Goal: Communication & Community: Answer question/provide support

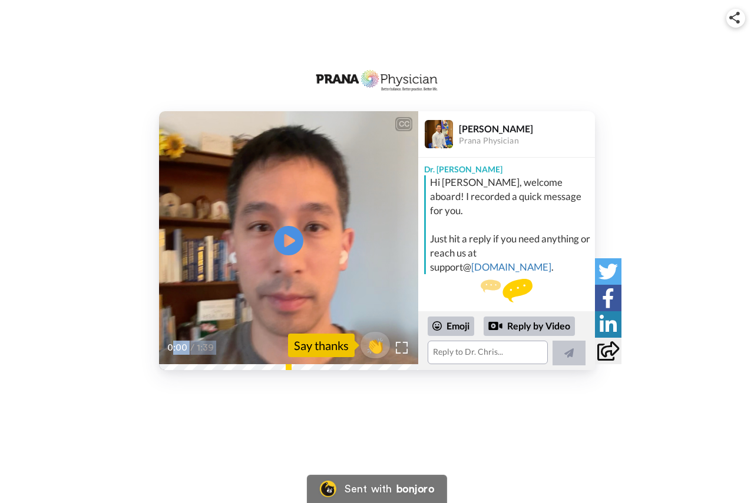
drag, startPoint x: 165, startPoint y: 364, endPoint x: 341, endPoint y: 364, distance: 175.4
click at [341, 364] on div "0:00 / 1:39" at bounding box center [288, 352] width 259 height 25
click at [371, 343] on span "👏" at bounding box center [375, 346] width 37 height 24
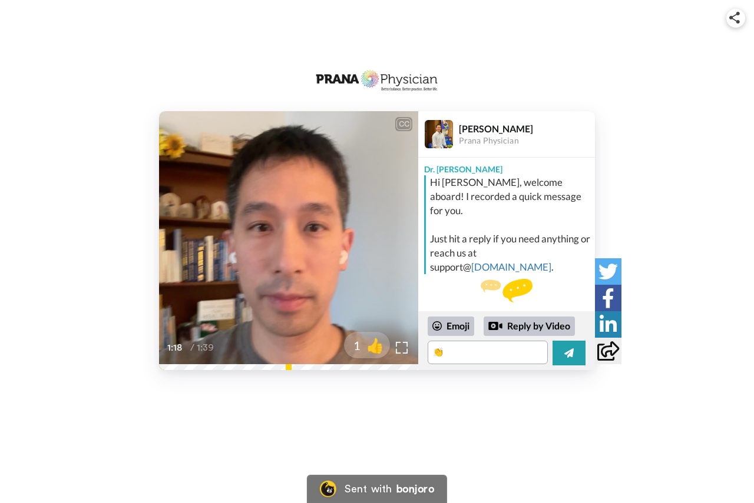
drag, startPoint x: 643, startPoint y: 82, endPoint x: 644, endPoint y: 88, distance: 6.6
click at [644, 88] on div "CC Play/Pause hoping some of the benefits that we've heard from BCM uh extend t…" at bounding box center [377, 211] width 754 height 320
drag, startPoint x: 265, startPoint y: 76, endPoint x: 259, endPoint y: 69, distance: 8.8
click at [264, 76] on div "CC Play/Pause hoping some of the benefits that we've heard from BCM uh extend t…" at bounding box center [377, 211] width 754 height 320
click at [459, 349] on textarea at bounding box center [487, 353] width 120 height 24
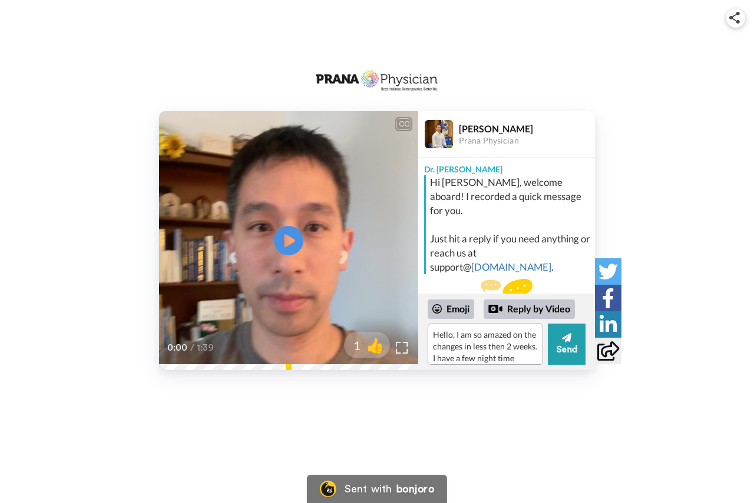
click at [506, 405] on div "CC Play/Pause 0:00 / 1:39 1 👍 Dr. Chris Ngo Prana Physician Dr. Chris Hi Diane,…" at bounding box center [377, 203] width 754 height 406
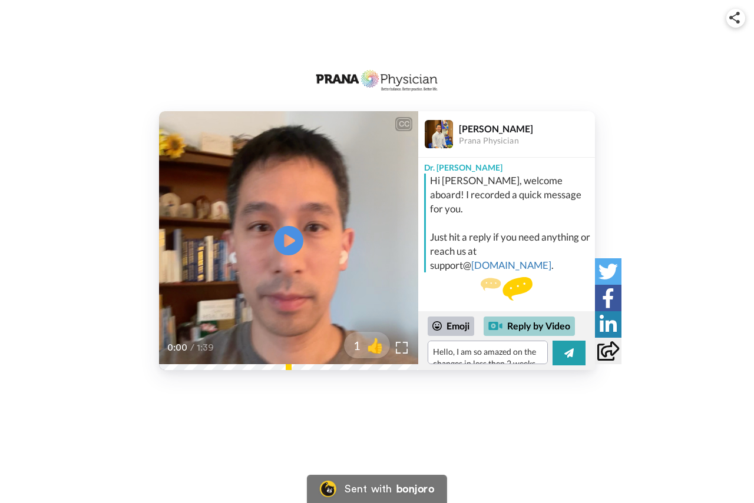
scroll to position [2, 0]
click at [536, 361] on textarea "Hello, I am so amazed on the changes in less then 2 weeks. I have a few night t…" at bounding box center [487, 353] width 120 height 24
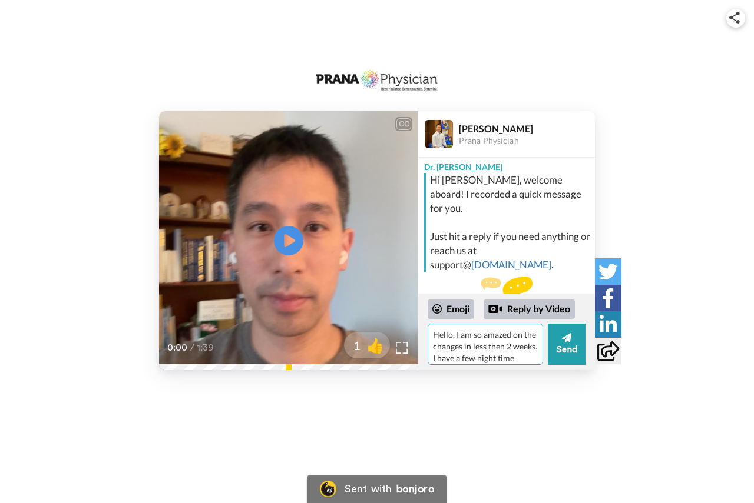
scroll to position [16, 0]
click at [476, 354] on textarea "Hello, I am so amazed on the changes in less then 2 weeks. I have a few night t…" at bounding box center [484, 344] width 115 height 41
click at [678, 308] on div "CC Play/Pause 0:00 / 1:39 1 👍 Dr. Chris Ngo Prana Physician Dr. Chris Hi Diane,…" at bounding box center [377, 240] width 754 height 259
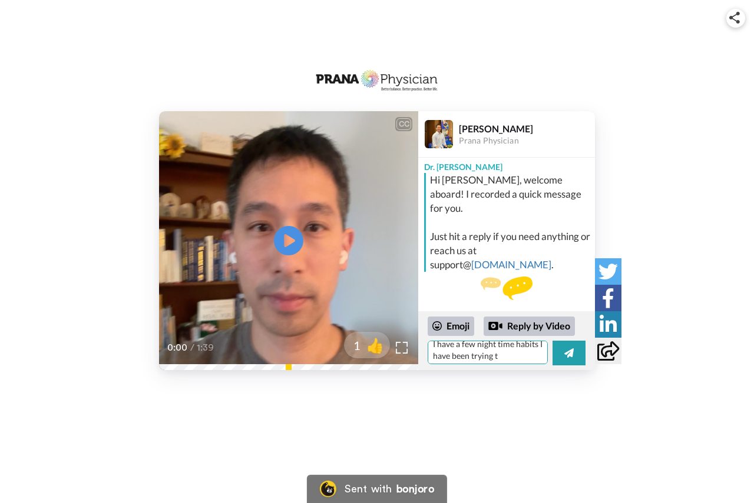
scroll to position [34, 0]
click at [515, 356] on textarea "Hello, I am so amazed on the changes in less then 2 weeks. I have a few night t…" at bounding box center [487, 353] width 120 height 24
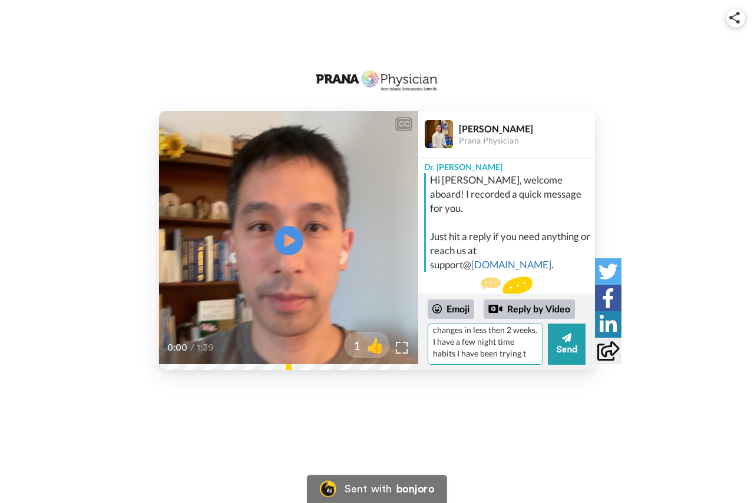
scroll to position [28, 0]
click at [478, 354] on textarea "Hello, I am so amazed on the changes in less then 2 weeks. I have a few night t…" at bounding box center [484, 344] width 115 height 41
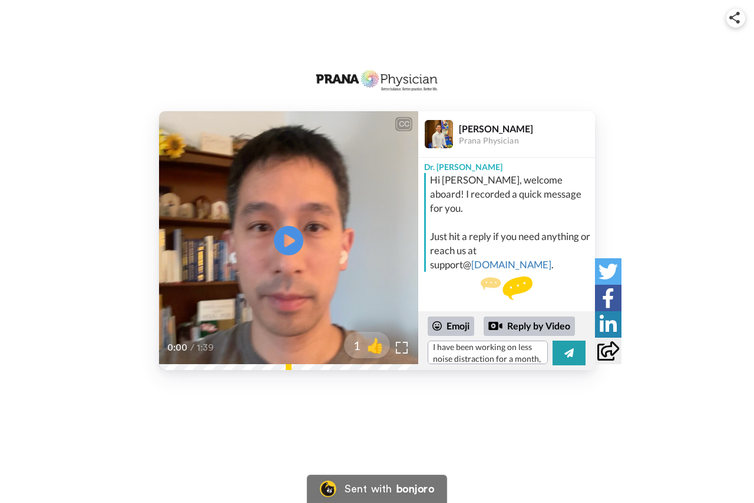
click at [512, 388] on div "CC Play/Pause 0:00 / 1:39 1 👍 Dr. Chris Ngo Prana Physician Dr. Chris Hi Diane,…" at bounding box center [377, 203] width 754 height 406
click at [502, 354] on textarea "Hello, I am so amazed on the changes in less then 2 weeks. I have been working …" at bounding box center [487, 353] width 120 height 24
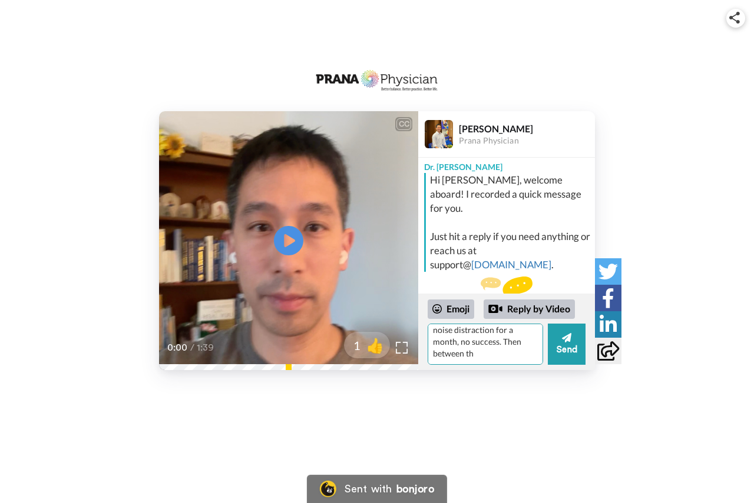
scroll to position [40, 0]
click at [516, 394] on div "CC Play/Pause 0:00 / 1:39 1 👍 Dr. Chris Ngo Prana Physician Dr. Chris Hi Diane,…" at bounding box center [377, 203] width 754 height 406
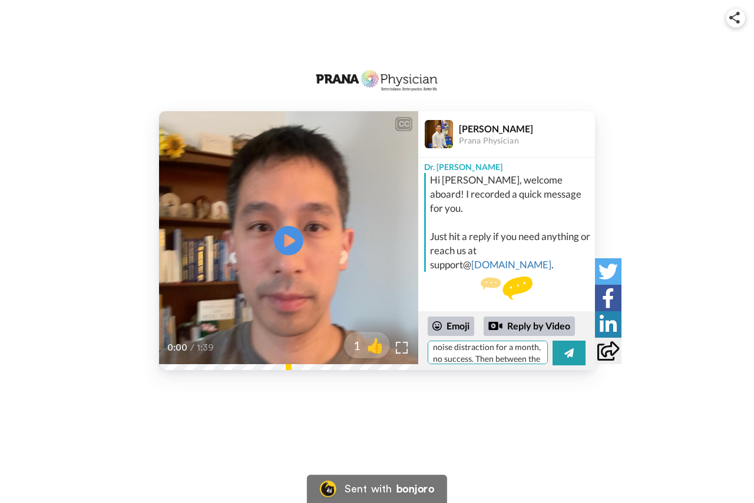
scroll to position [69, 0]
click at [484, 357] on textarea "Hello, I am so amazed on the changes in less then 2 weeks. I have been working …" at bounding box center [487, 353] width 120 height 24
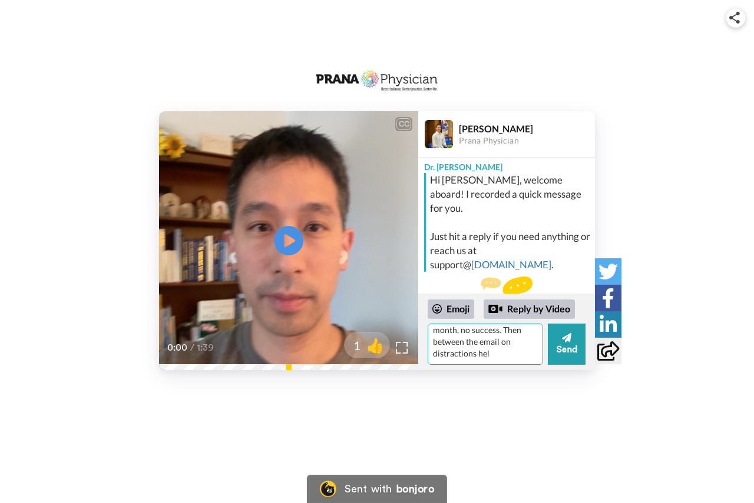
scroll to position [52, 0]
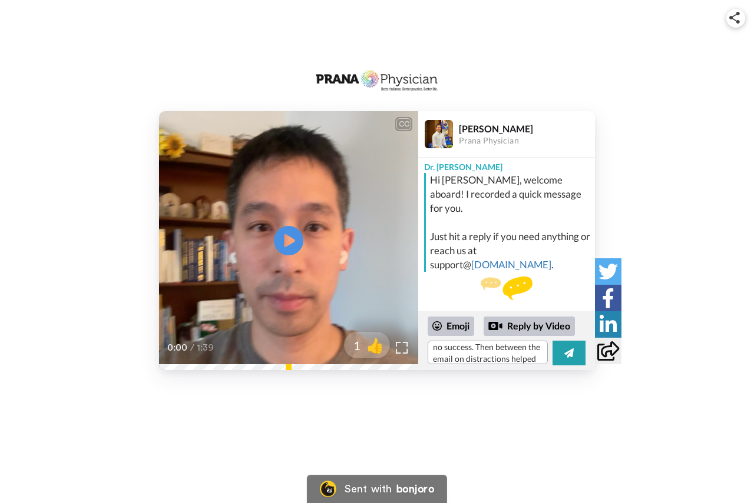
click at [558, 390] on div "CC Play/Pause 0:00 / 1:39 1 👍 Dr. Chris Ngo Prana Physician Dr. Chris Hi Diane,…" at bounding box center [377, 203] width 754 height 406
click at [399, 344] on img at bounding box center [402, 348] width 12 height 12
click at [480, 353] on textarea "Hello, I am so amazed on the changes in less then 2 weeks. I have been working …" at bounding box center [487, 353] width 120 height 24
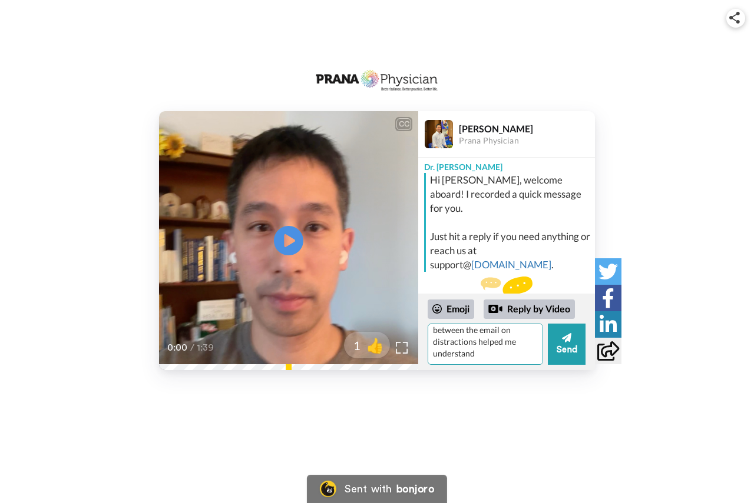
scroll to position [64, 0]
click at [505, 340] on textarea "Hello, I am so amazed on the changes in less then 2 weeks. I have been working …" at bounding box center [484, 344] width 115 height 41
click at [507, 342] on textarea "Hello, I am so amazed on the changes in less then 2 weeks. I have been working …" at bounding box center [484, 344] width 115 height 41
click at [515, 351] on textarea "Hello, I am so amazed on the changes in less then 2 weeks. I have been working …" at bounding box center [484, 344] width 115 height 41
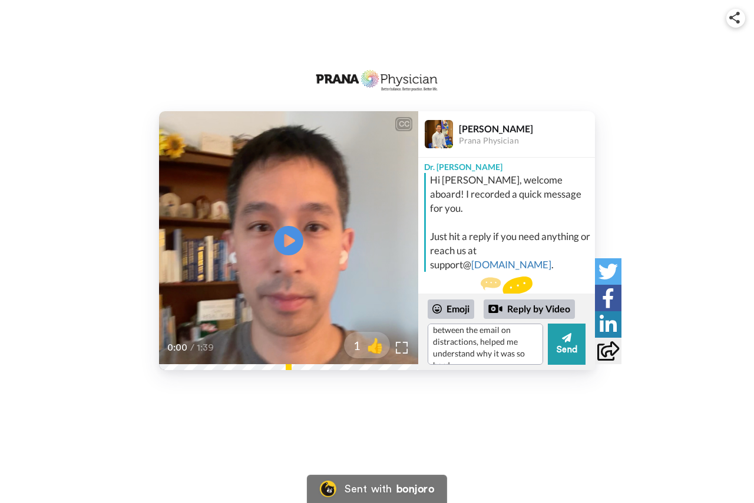
click at [513, 424] on div "CC Play/Pause 0:00 / 1:39 1 👍 Dr. Chris Ngo Prana Physician Dr. Chris Hi Diane,…" at bounding box center [377, 251] width 754 height 503
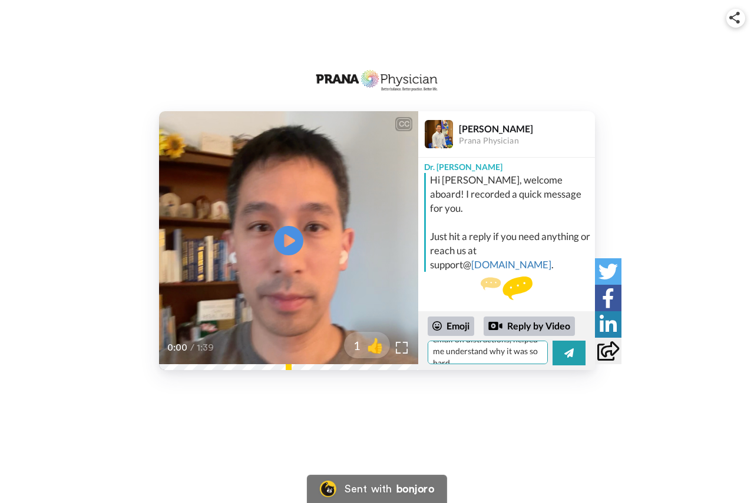
scroll to position [93, 0]
click at [465, 359] on textarea "Hello, I am so amazed on the changes in less then 2 weeks. I have been working …" at bounding box center [487, 353] width 120 height 24
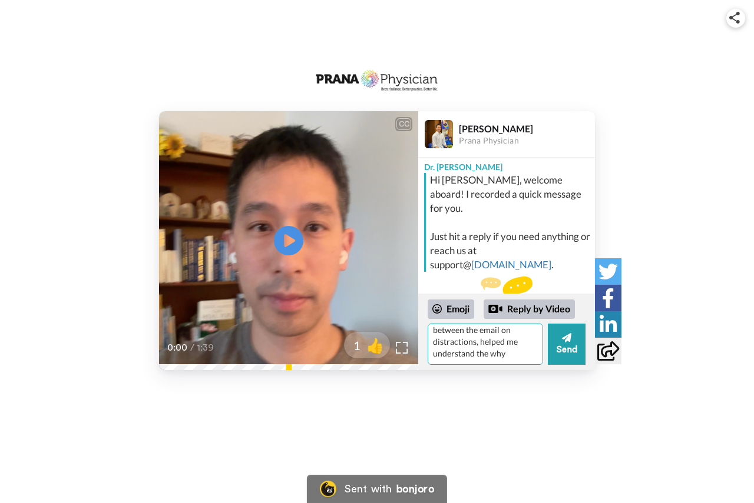
scroll to position [75, 0]
click at [465, 359] on textarea "Hello, I am so amazed on the changes in less then 2 weeks. I have been working …" at bounding box center [484, 344] width 115 height 41
click at [668, 272] on div "CC Play/Pause 0:00 / 1:39 1 👍 Dr. Chris Ngo Prana Physician Dr. Chris Hi Diane,…" at bounding box center [377, 240] width 754 height 259
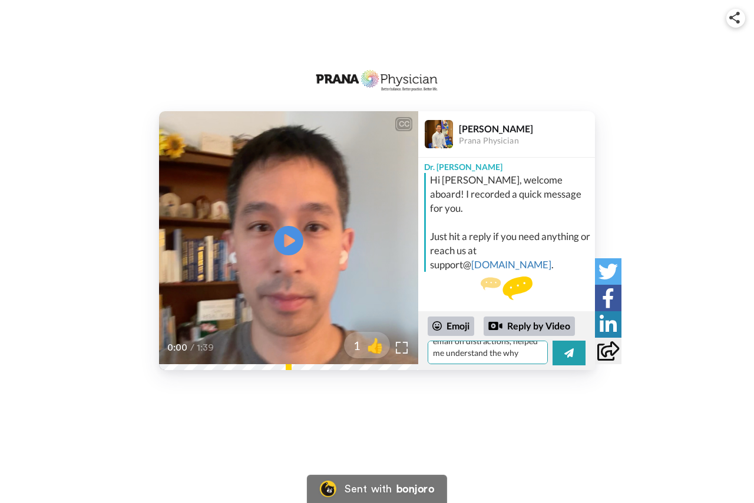
scroll to position [81, 0]
click at [510, 357] on textarea "Hello, I am so amazed on the changes in less then 2 weeks. I have been working …" at bounding box center [487, 353] width 120 height 24
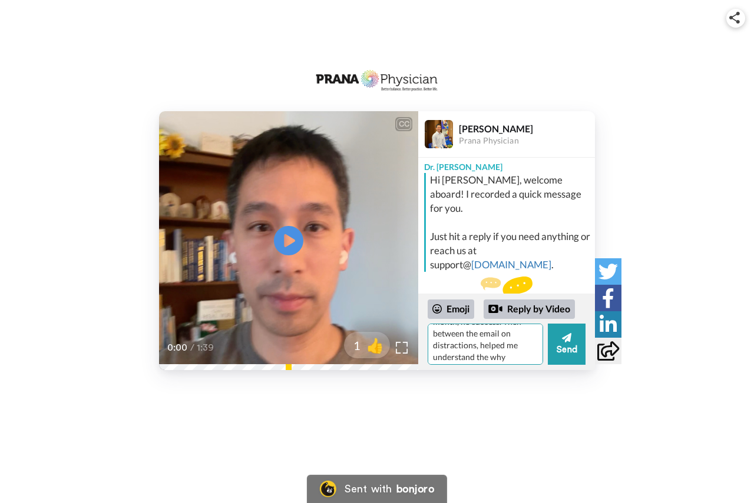
scroll to position [52, 0]
click at [460, 342] on textarea "Hello, I am so amazed on the changes in less then 2 weeks. I have been working …" at bounding box center [484, 344] width 115 height 41
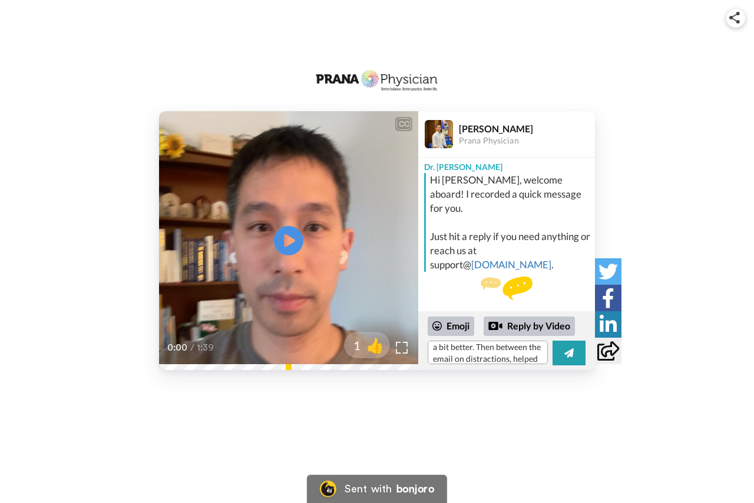
click at [512, 393] on div "CC Play/Pause 0:00 / 1:39 1 👍 Dr. Chris Ngo Prana Physician Dr. Chris Hi Diane,…" at bounding box center [377, 203] width 754 height 406
click at [522, 354] on textarea "Hello, I am so amazed on the changes in less then 2 weeks. I have been working …" at bounding box center [487, 353] width 120 height 24
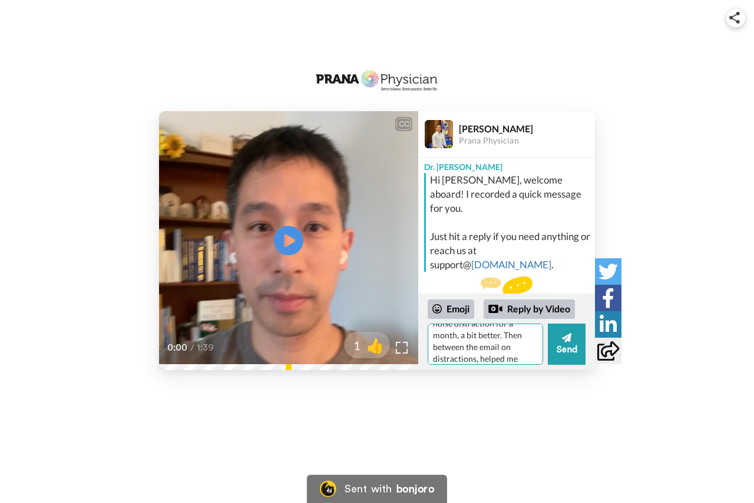
scroll to position [58, 0]
click at [523, 337] on textarea "Hello, I am so amazed on the changes in less then 2 weeks. I have been working …" at bounding box center [484, 344] width 115 height 41
click at [512, 360] on textarea "Hello, I am so amazed on the changes in less then 2 weeks. I have been working …" at bounding box center [484, 344] width 115 height 41
click at [507, 414] on div "CC Play/Pause 0:00 / 1:39 1 👍 Dr. Chris Ngo Prana Physician Dr. Chris Hi Diane,…" at bounding box center [377, 251] width 754 height 503
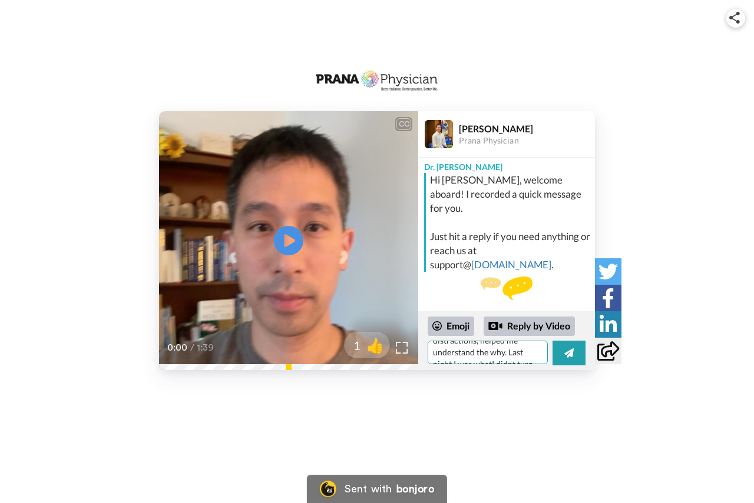
scroll to position [93, 0]
click at [471, 358] on textarea "Hello, I am so amazed on the changes in less then 2 weeks. I have been working …" at bounding box center [487, 353] width 120 height 24
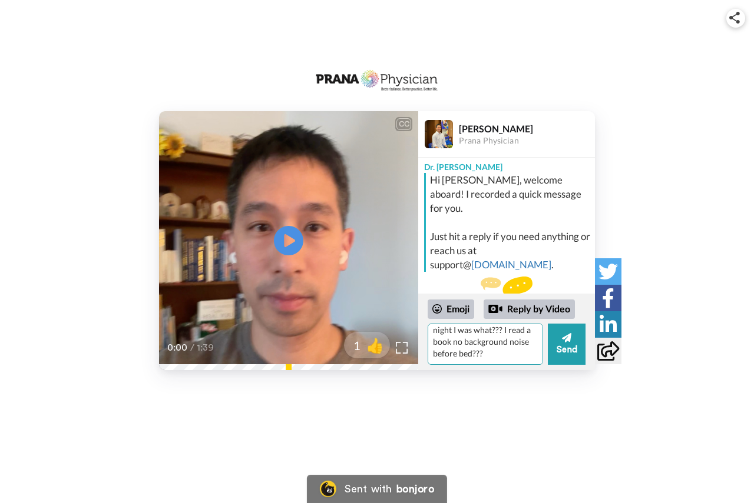
scroll to position [99, 0]
click at [503, 353] on textarea "Hello, I am so amazed on the changes in less then 2 weeks. I have been working …" at bounding box center [484, 344] width 115 height 41
drag, startPoint x: 453, startPoint y: 343, endPoint x: 512, endPoint y: 351, distance: 58.9
click at [512, 351] on textarea "Hello, I am so amazed on the changes in less then 2 weeks. I have been working …" at bounding box center [484, 344] width 115 height 41
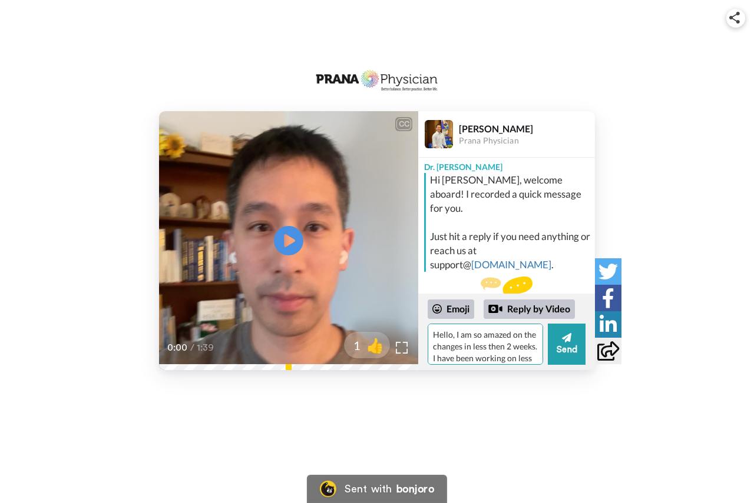
click at [526, 346] on textarea "Hello, I am so amazed on the changes in less then 2 weeks. I have been working …" at bounding box center [484, 344] width 115 height 41
click at [486, 344] on textarea "Hello, I am so amazed on the changes in less then 2 weeks. I have been working …" at bounding box center [484, 344] width 115 height 41
click at [486, 336] on textarea "Hello, I am so amazed on the changes in less then 2 weeks. I have been working …" at bounding box center [484, 344] width 115 height 41
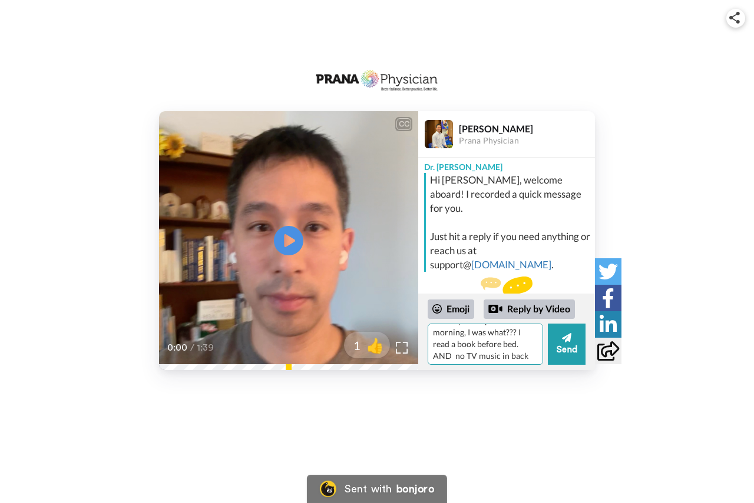
scroll to position [104, 0]
click at [473, 351] on textarea "Hello, I am so amazed on the changes in less then 2 weeks. I have been working …" at bounding box center [484, 344] width 115 height 41
click at [482, 337] on textarea "Hello, I am so amazed on the changes in less then 2 weeks. I have been working …" at bounding box center [484, 344] width 115 height 41
click at [523, 353] on textarea "Hello, I am so amazed on the changes in less then 2 weeks. I have been working …" at bounding box center [484, 344] width 115 height 41
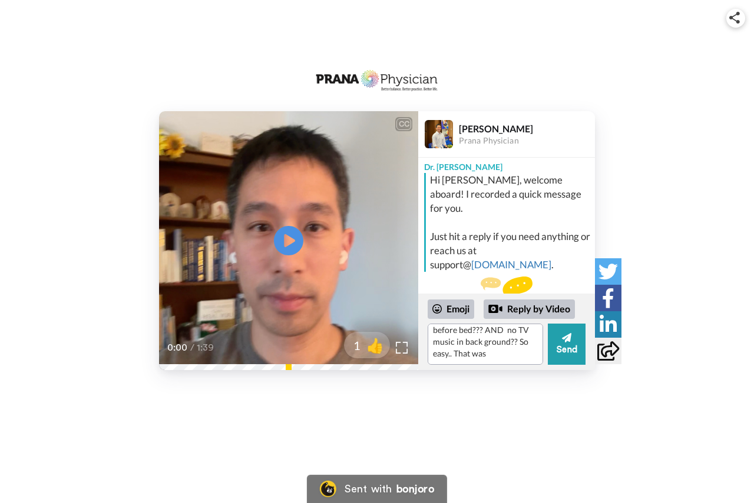
click at [527, 389] on div "CC Play/Pause 0:00 / 1:39 1 👍 Dr. Chris Ngo Prana Physician Dr. Chris Hi Diane,…" at bounding box center [377, 203] width 754 height 406
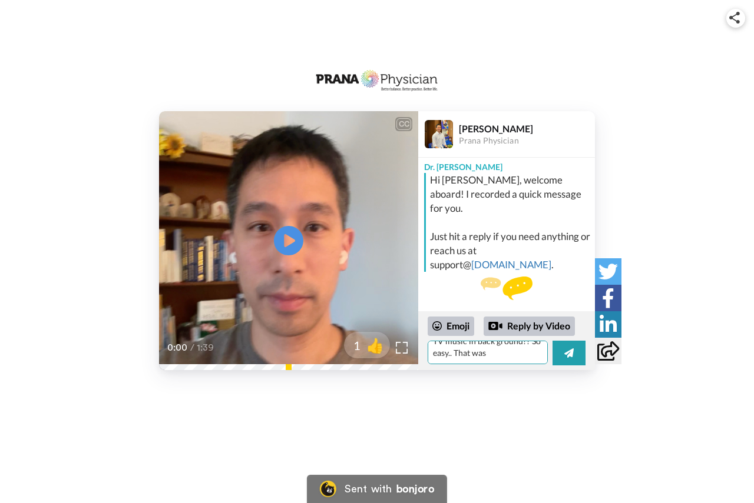
scroll to position [140, 0]
drag, startPoint x: 492, startPoint y: 354, endPoint x: 450, endPoint y: 349, distance: 41.5
click at [450, 349] on textarea "Hello, I am so amazed on the changes in less then 2 weeks. I have been working …" at bounding box center [487, 353] width 120 height 24
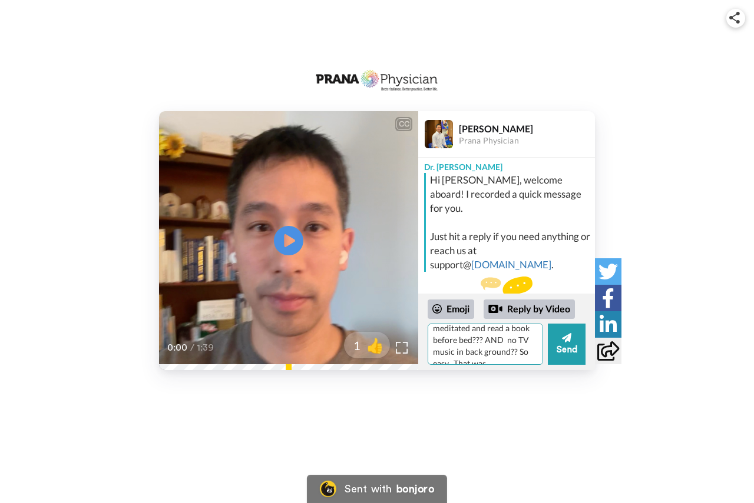
scroll to position [134, 0]
click at [488, 360] on textarea "Hello, I am so amazed on the changes in less then 2 weeks. I have been working …" at bounding box center [484, 344] width 115 height 41
click at [449, 346] on textarea "Hello, I am so amazed on the changes in less then 2 weeks. I have been working …" at bounding box center [484, 344] width 115 height 41
click at [469, 355] on textarea "Hello, I am so amazed on the changes in less then 2 weeks. I have been working …" at bounding box center [484, 344] width 115 height 41
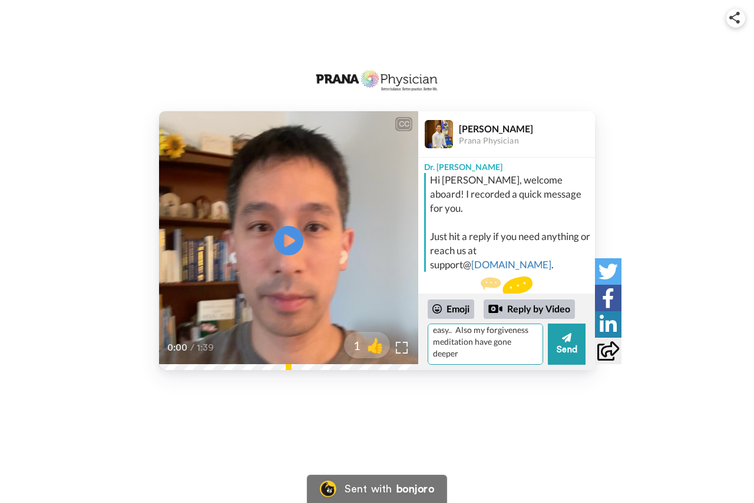
click at [467, 356] on textarea "Hello, I am so amazed on the changes in less then 2 weeks. I have been working …" at bounding box center [484, 344] width 115 height 41
click at [462, 331] on textarea "Hello, I am so amazed on the changes in less then 2 weeks. I have been working …" at bounding box center [484, 344] width 115 height 41
click at [472, 341] on textarea "Hello, I am so amazed on the changes in less then 2 weeks. I have been working …" at bounding box center [484, 344] width 115 height 41
click at [526, 340] on textarea "Hello, I am so amazed on the changes in less then 2 weeks. I have been working …" at bounding box center [484, 344] width 115 height 41
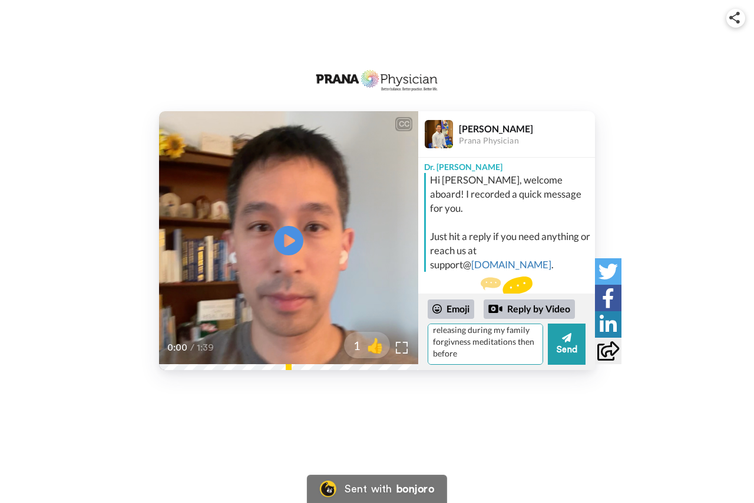
scroll to position [158, 0]
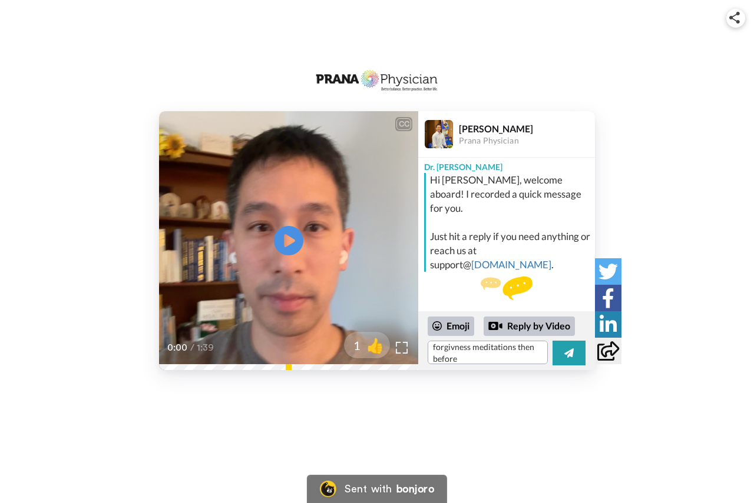
click at [685, 201] on div "CC Play/Pause 0:00 / 1:39 1 👍 Dr. Chris Ngo Prana Physician Dr. Chris Hi Diane,…" at bounding box center [377, 240] width 754 height 259
click at [477, 356] on textarea "Hello, I am so amazed on the changes in less then 2 weeks. I have been working …" at bounding box center [487, 353] width 120 height 24
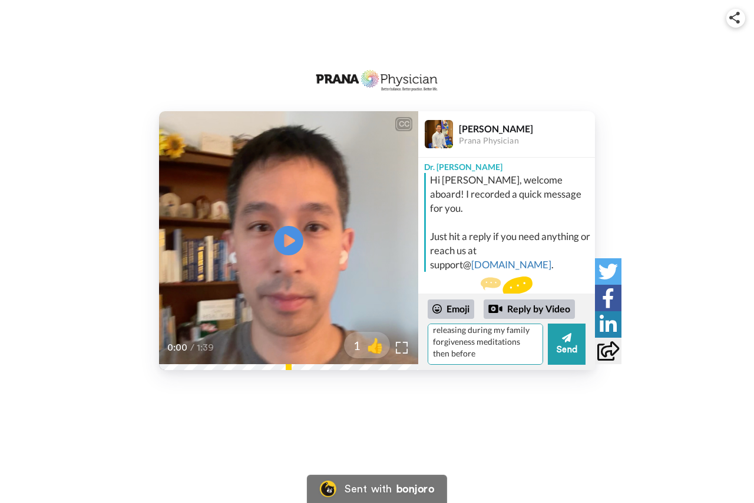
scroll to position [170, 0]
click at [477, 356] on textarea "Hello, I am so amazed on the changes in less then 2 weeks. I have been working …" at bounding box center [484, 344] width 115 height 41
click at [462, 354] on textarea "Hello, I am so amazed on the changes in less then 2 weeks. I have been working …" at bounding box center [484, 344] width 115 height 41
click at [507, 405] on div "CC Play/Pause 0:00 / 1:39 1 👍 Dr. Chris Ngo Prana Physician Dr. Chris Hi Diane,…" at bounding box center [377, 203] width 754 height 406
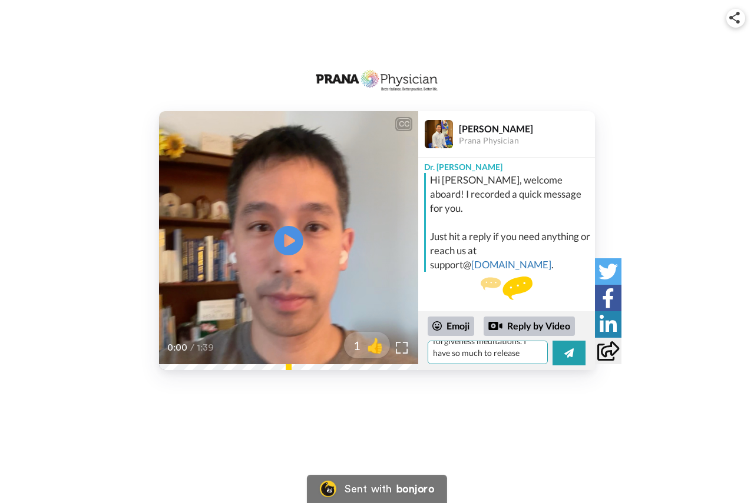
scroll to position [175, 0]
click at [523, 354] on textarea "Hello, I am so amazed on the changes in less then 2 weeks. I have been working …" at bounding box center [487, 353] width 120 height 24
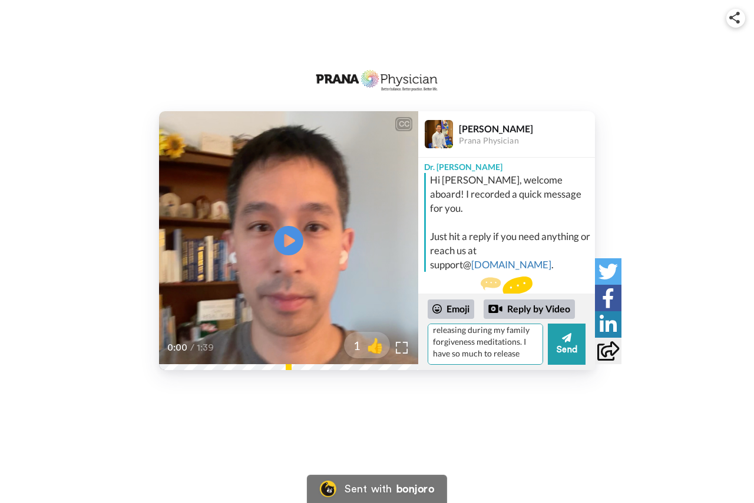
scroll to position [170, 0]
type textarea "Hello, I am so amazed on the changes in less then 2 weeks. I have been working …"
click at [531, 407] on div "CC Play/Pause 0:00 / 1:39 1 👍 Dr. Chris Ngo Prana Physician Dr. Chris Hi Diane,…" at bounding box center [377, 251] width 754 height 503
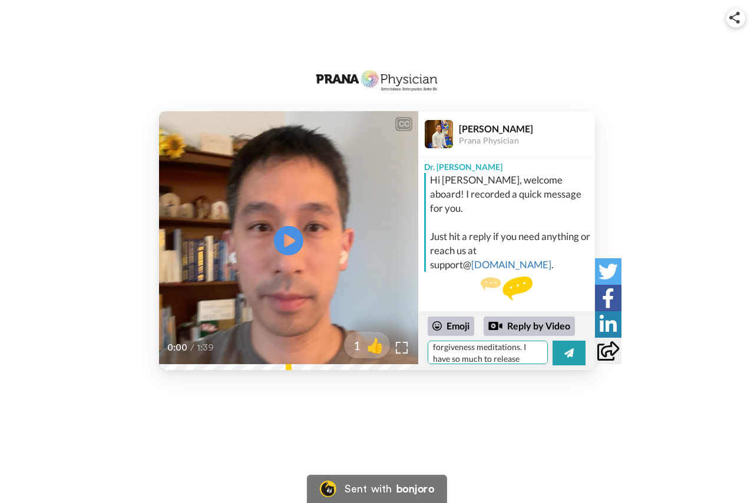
scroll to position [175, 0]
